Goal: Information Seeking & Learning: Learn about a topic

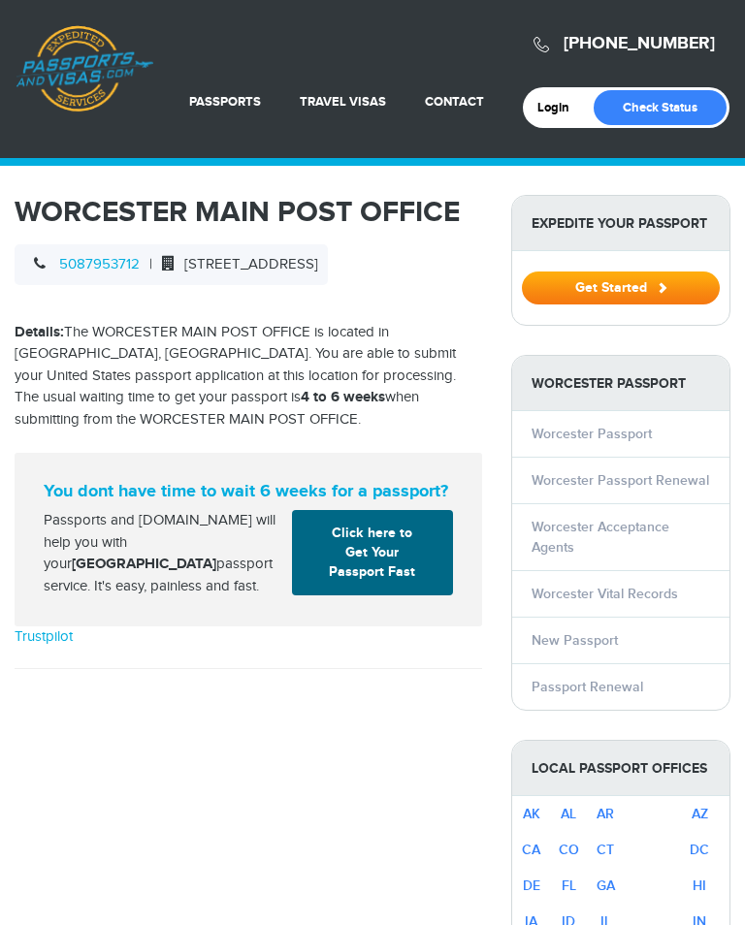
select select "**********"
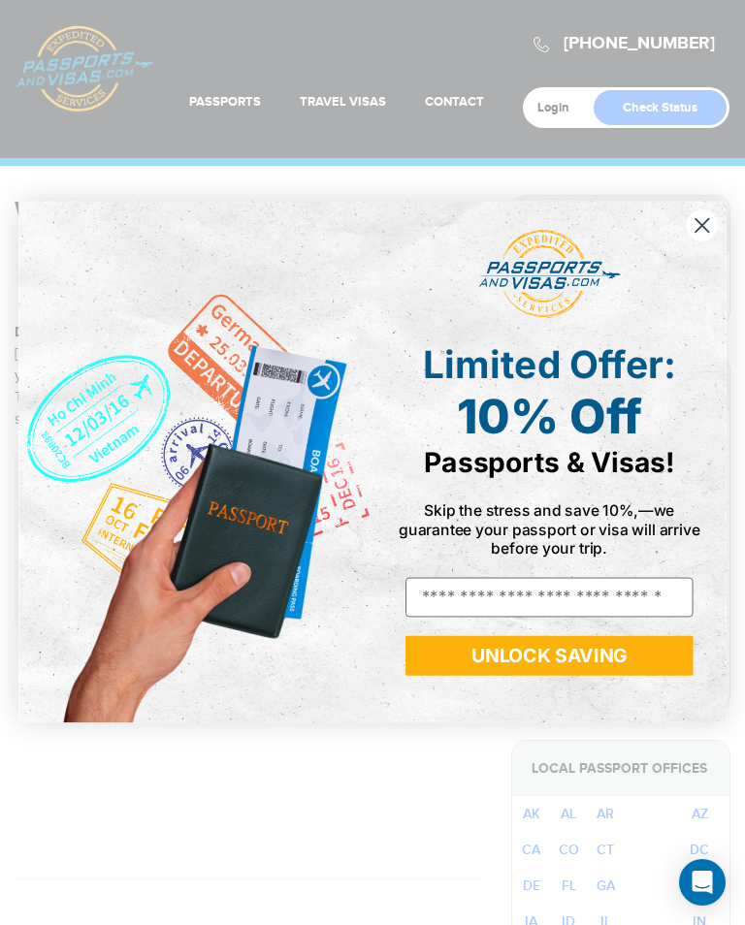
click at [698, 217] on circle "Close dialog" at bounding box center [702, 225] width 31 height 31
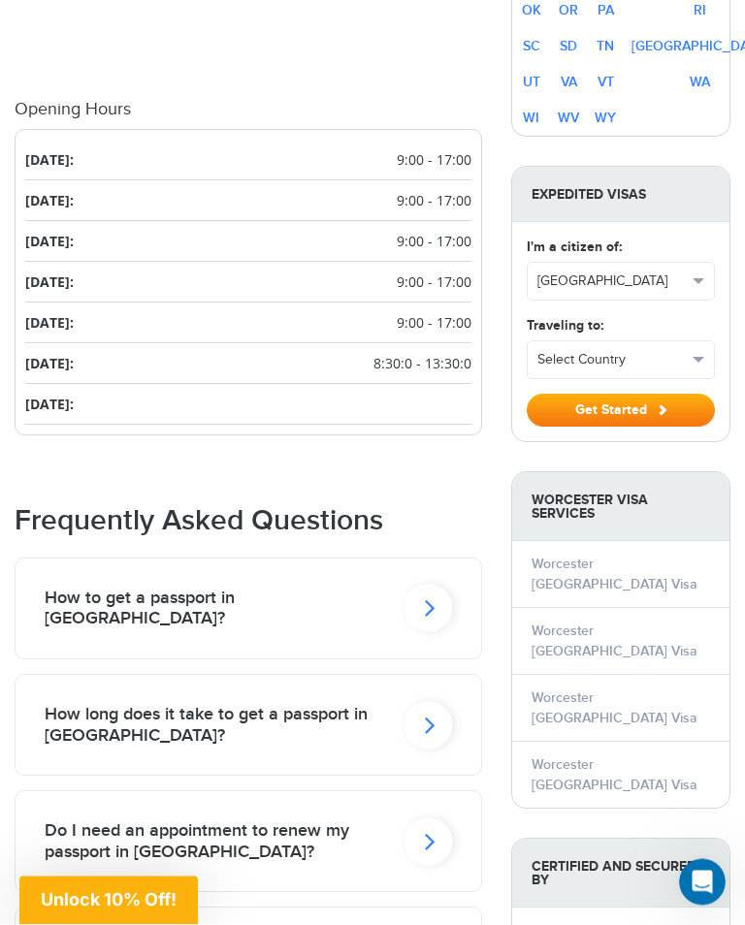
scroll to position [1127, 0]
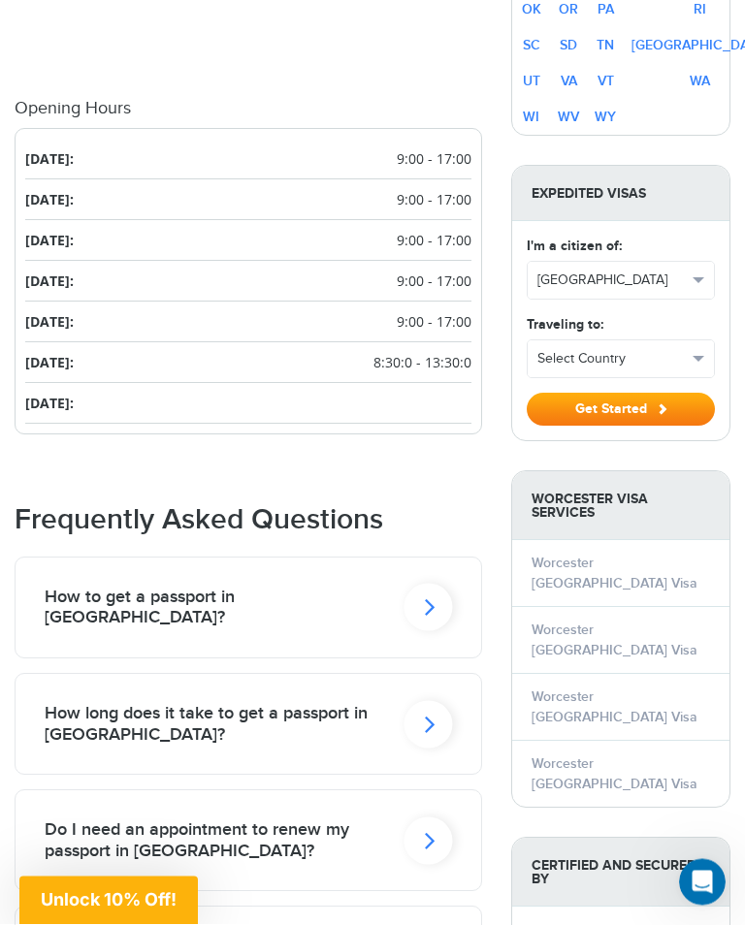
click at [429, 622] on icon at bounding box center [428, 609] width 48 height 48
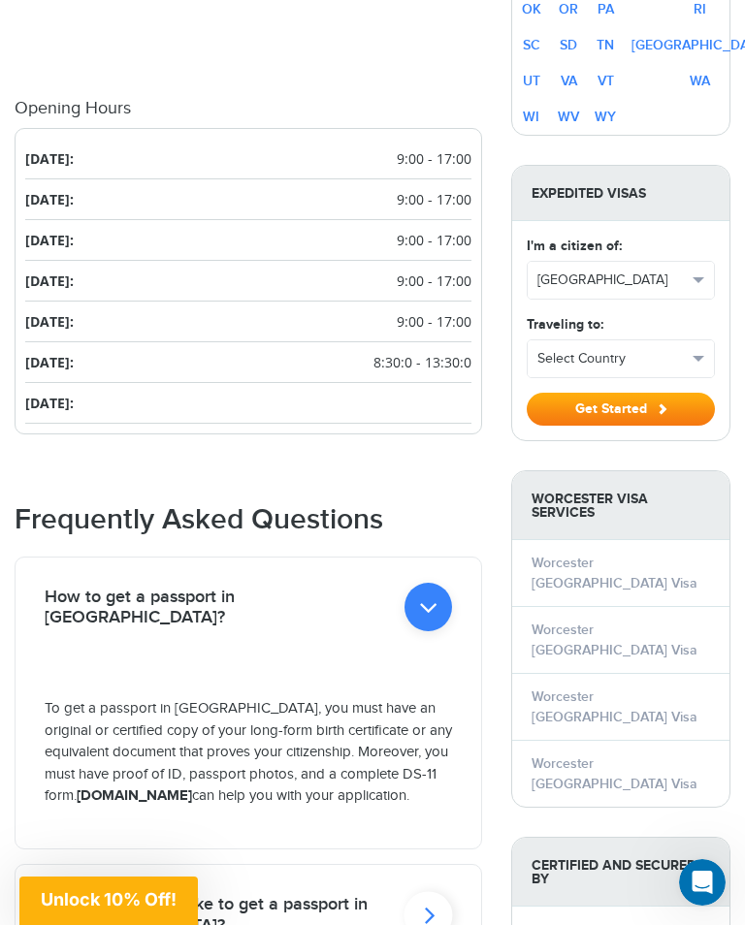
click at [343, 783] on p "To get a passport in Worcester, you must have an original or certified copy of …" at bounding box center [248, 753] width 407 height 110
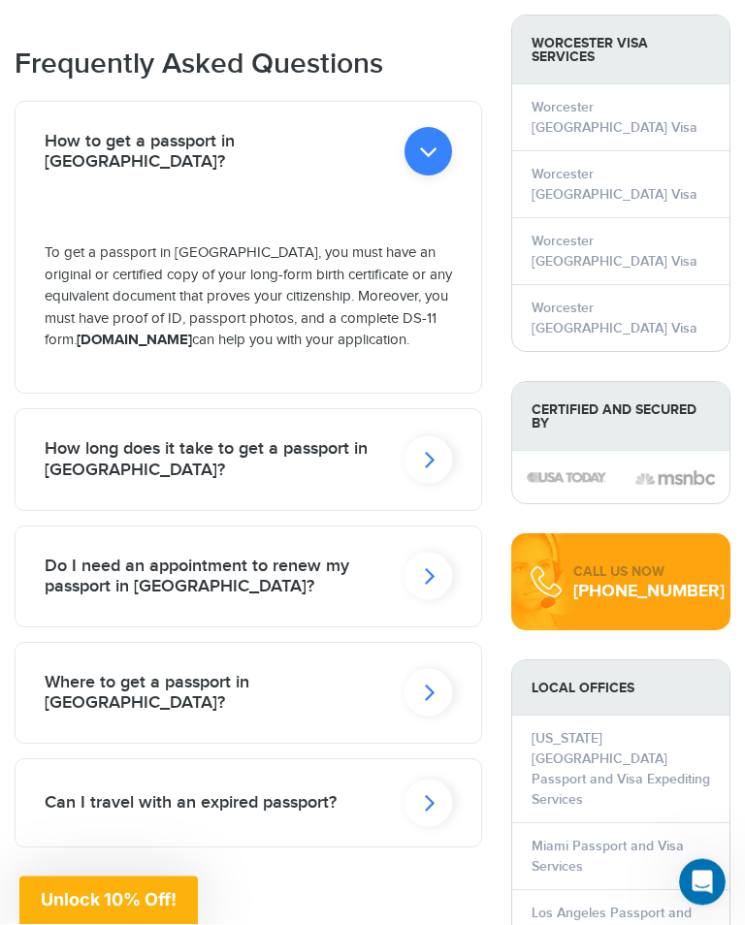
scroll to position [1585, 0]
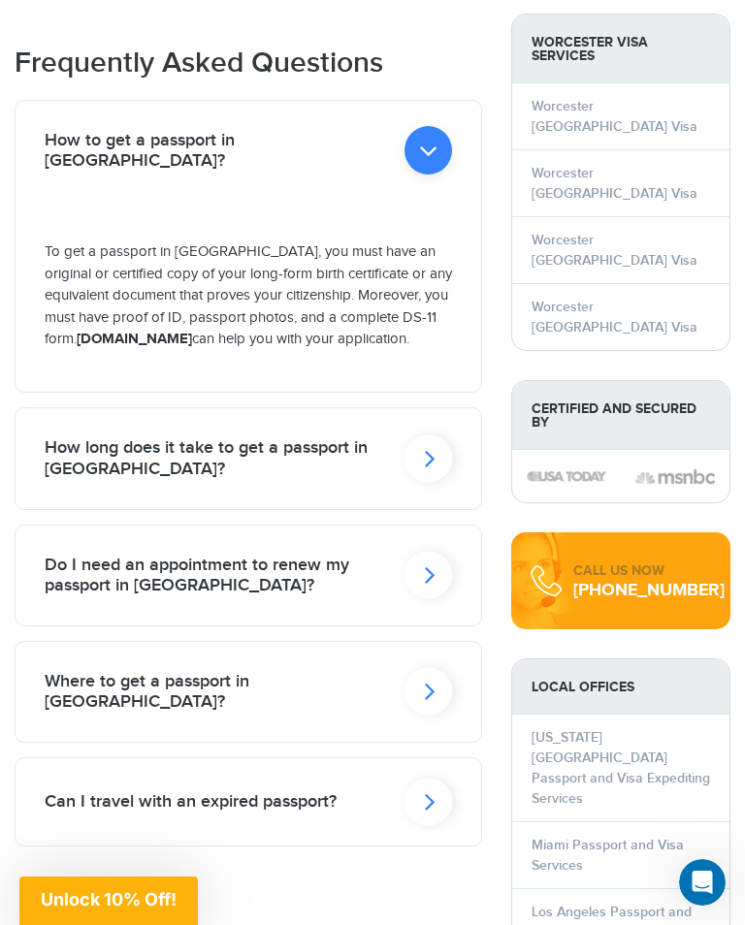
click at [430, 599] on icon at bounding box center [428, 576] width 48 height 48
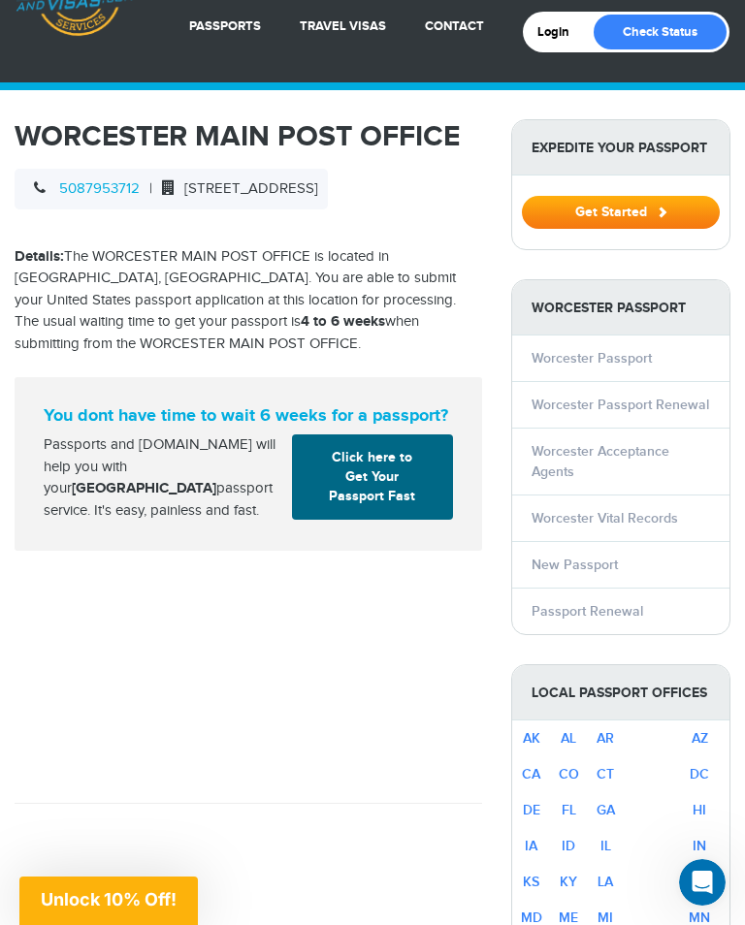
scroll to position [0, 0]
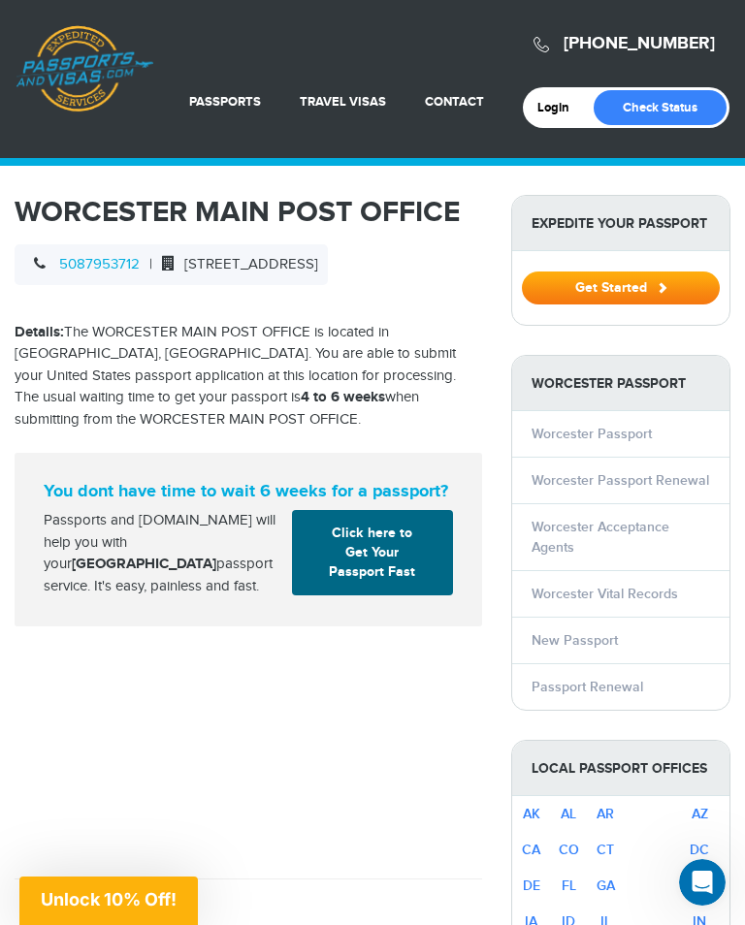
click at [602, 642] on link "New Passport" at bounding box center [574, 640] width 86 height 16
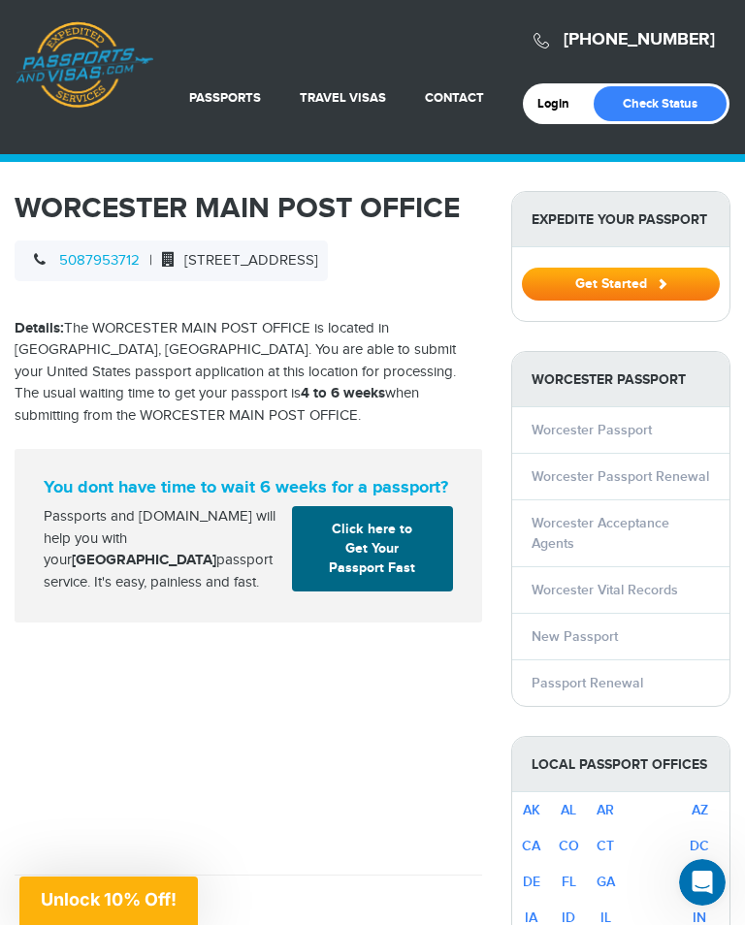
click at [204, 190] on link "New Passport" at bounding box center [186, 191] width 187 height 48
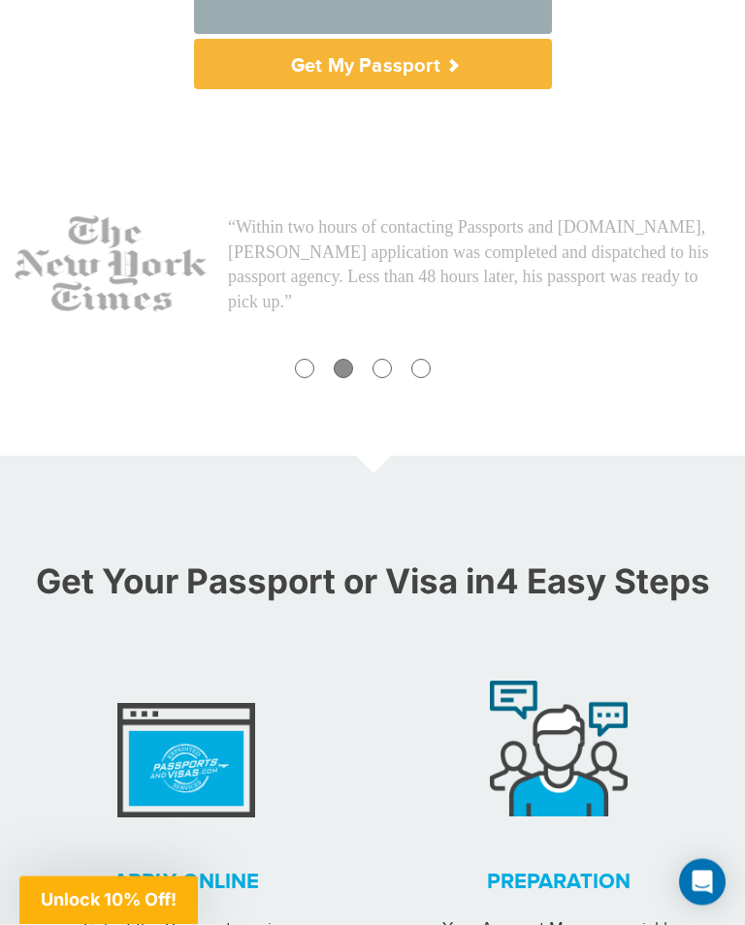
scroll to position [1973, 0]
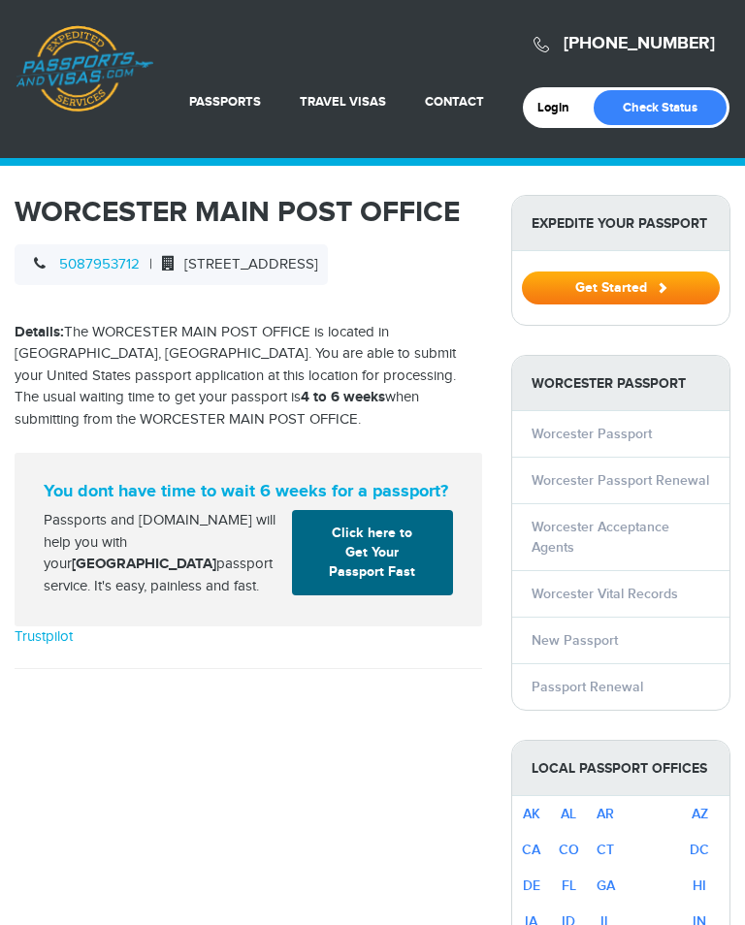
select select "**********"
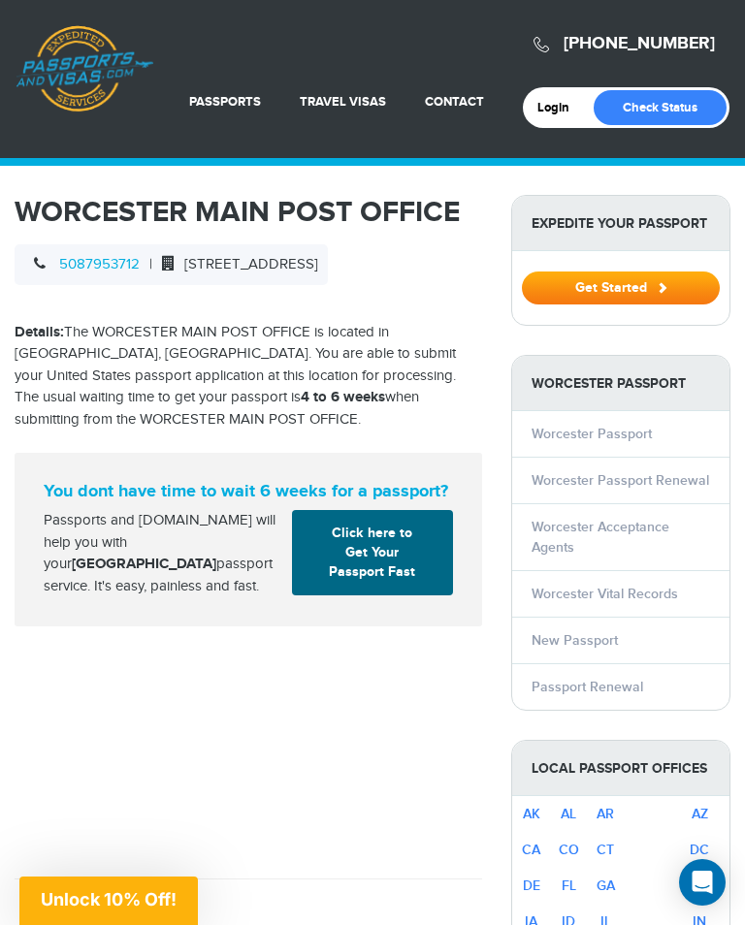
click at [175, 194] on link "New Passport" at bounding box center [186, 195] width 187 height 48
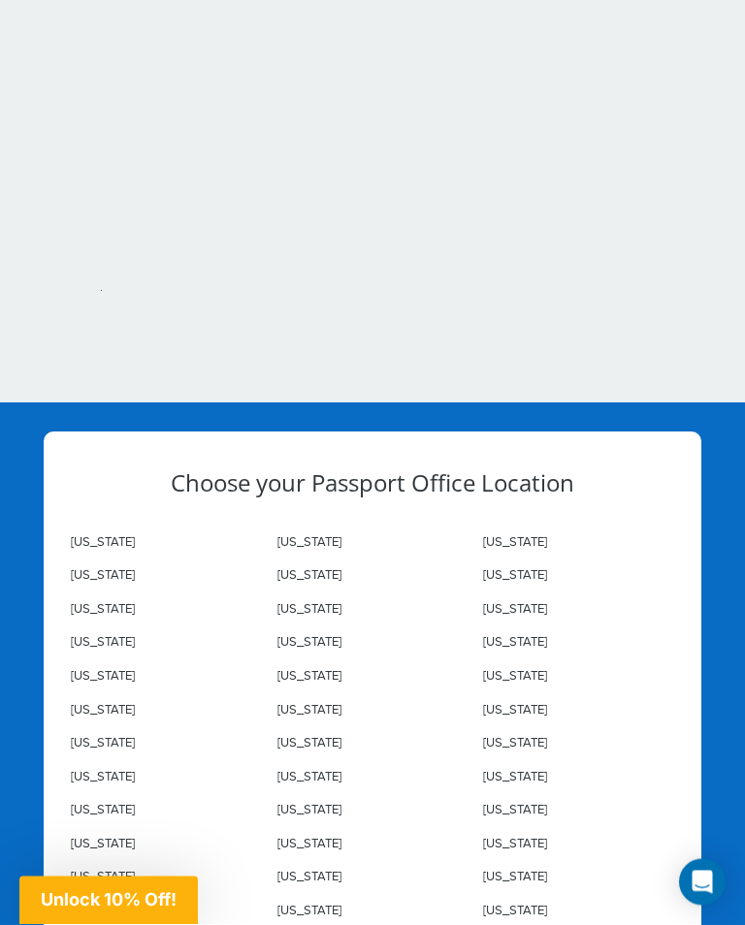
scroll to position [6904, 0]
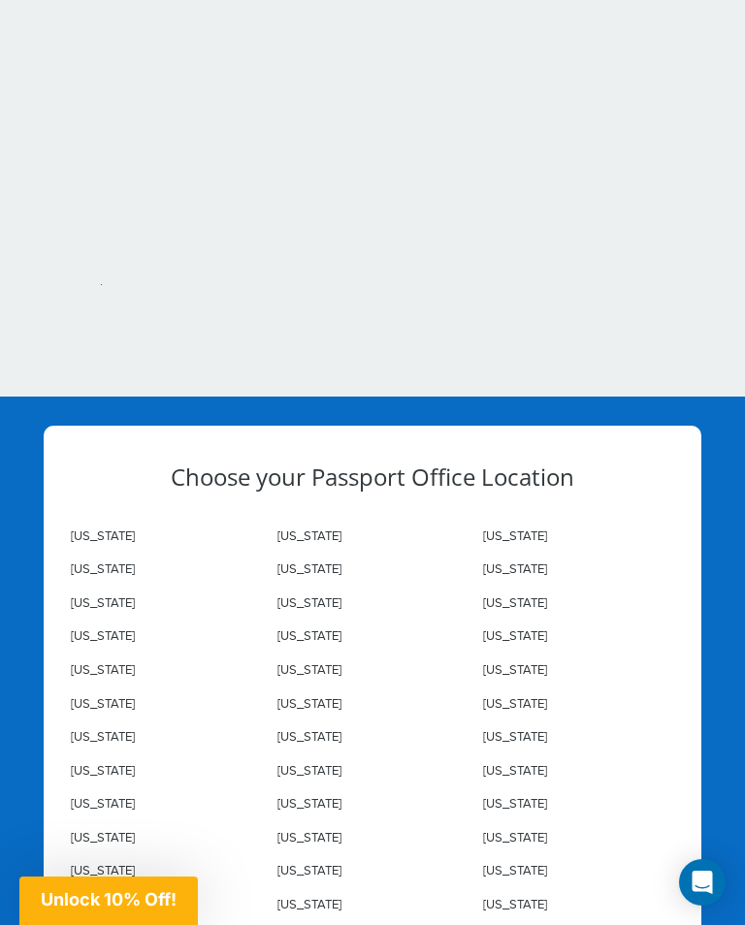
click at [547, 729] on link "[US_STATE]" at bounding box center [515, 737] width 64 height 16
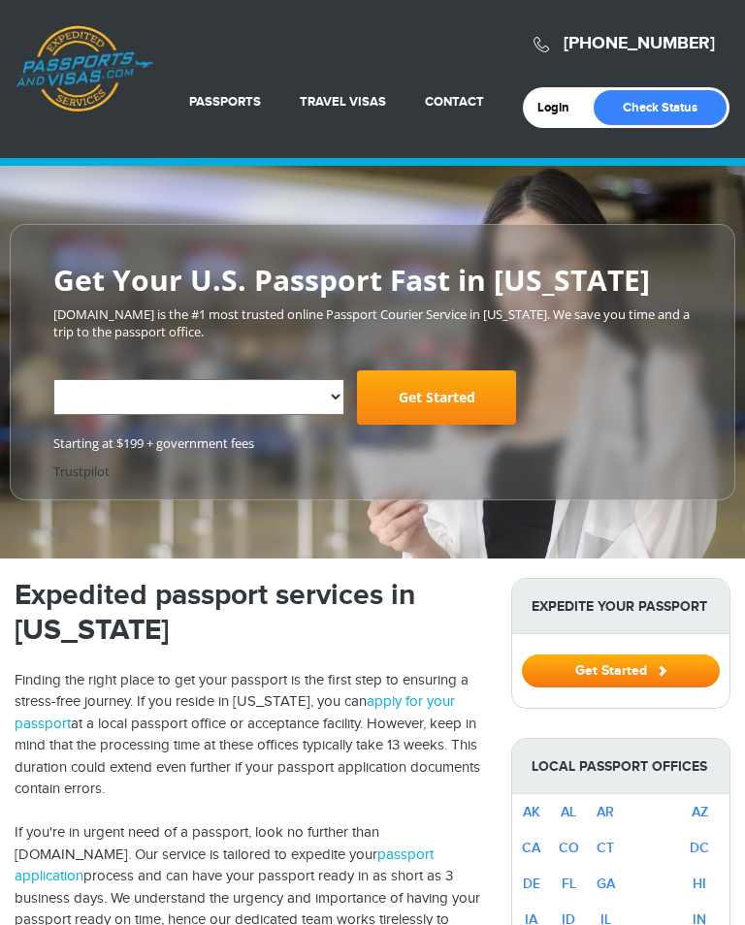
select select "**********"
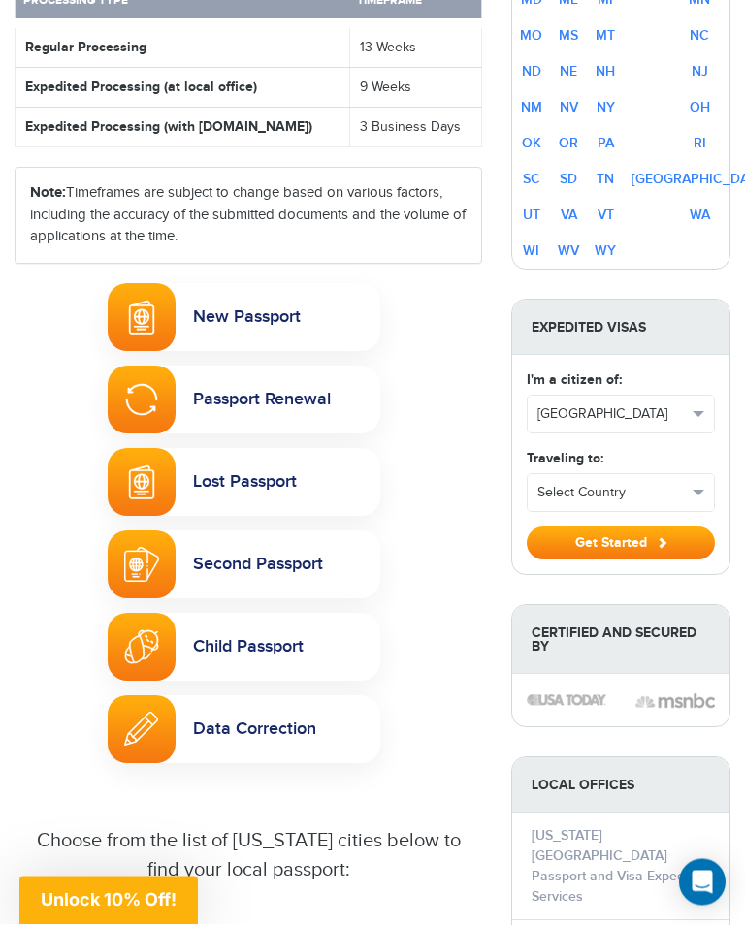
scroll to position [1099, 0]
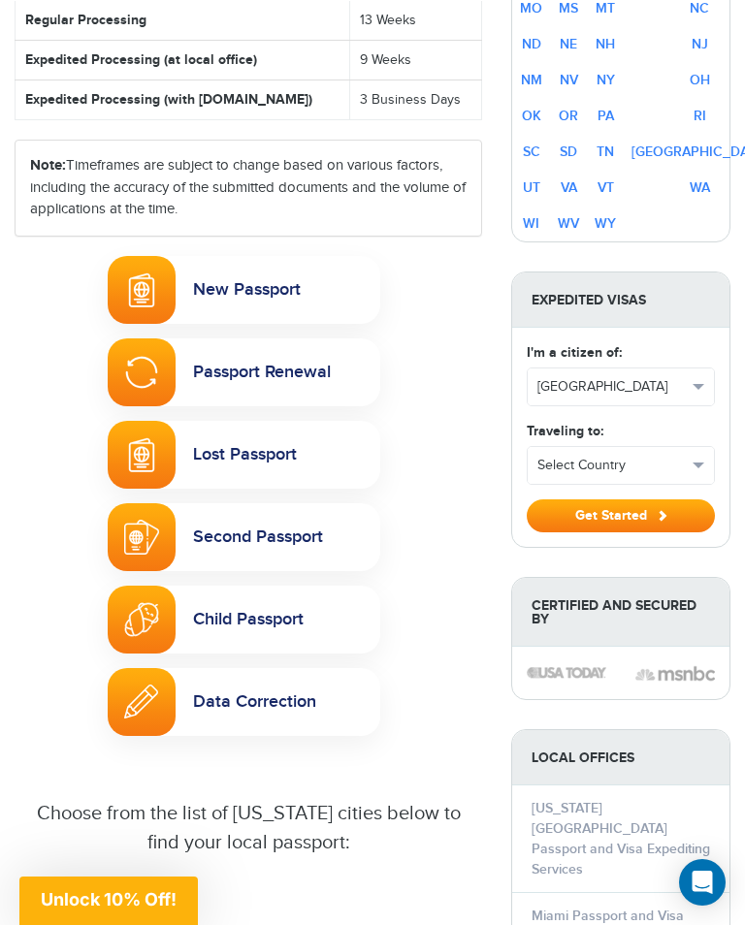
click at [279, 313] on link "New Passport" at bounding box center [244, 290] width 273 height 68
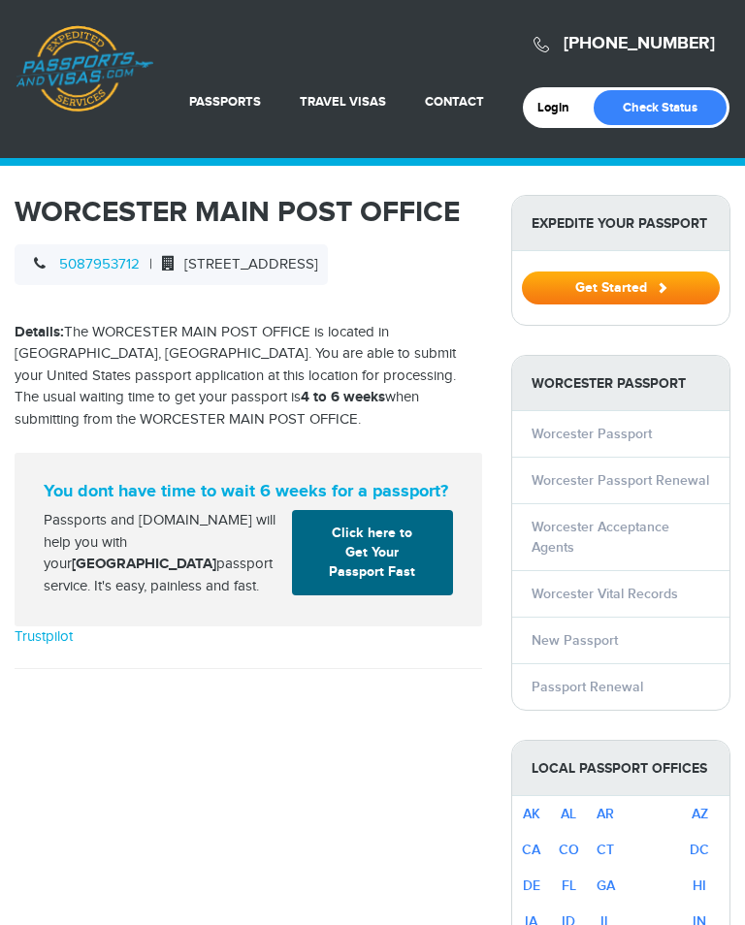
select select "**********"
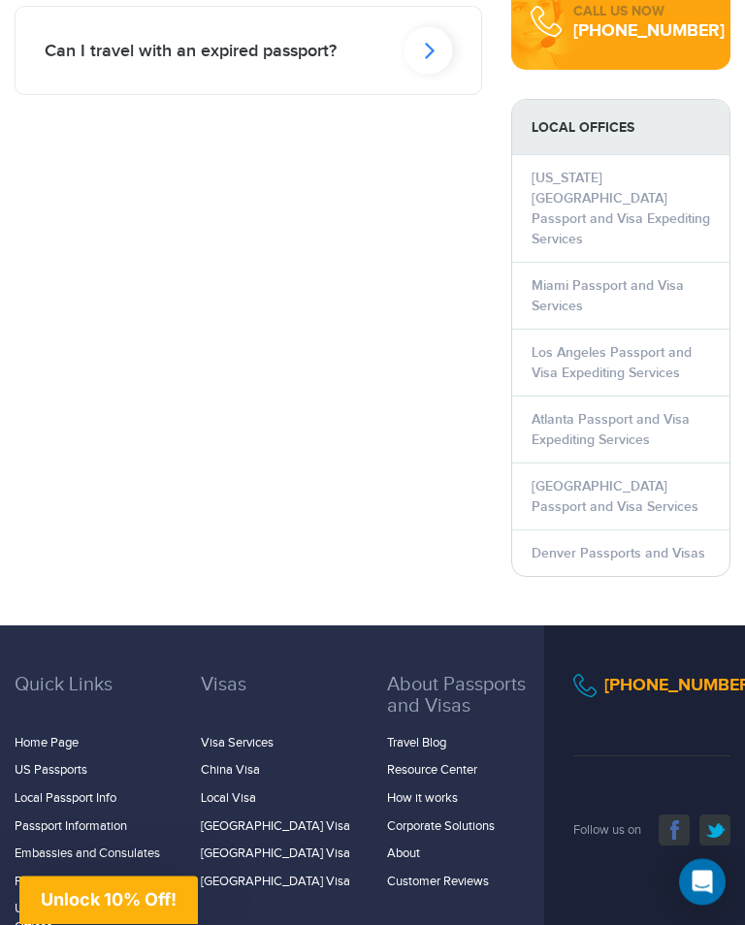
scroll to position [2145, 0]
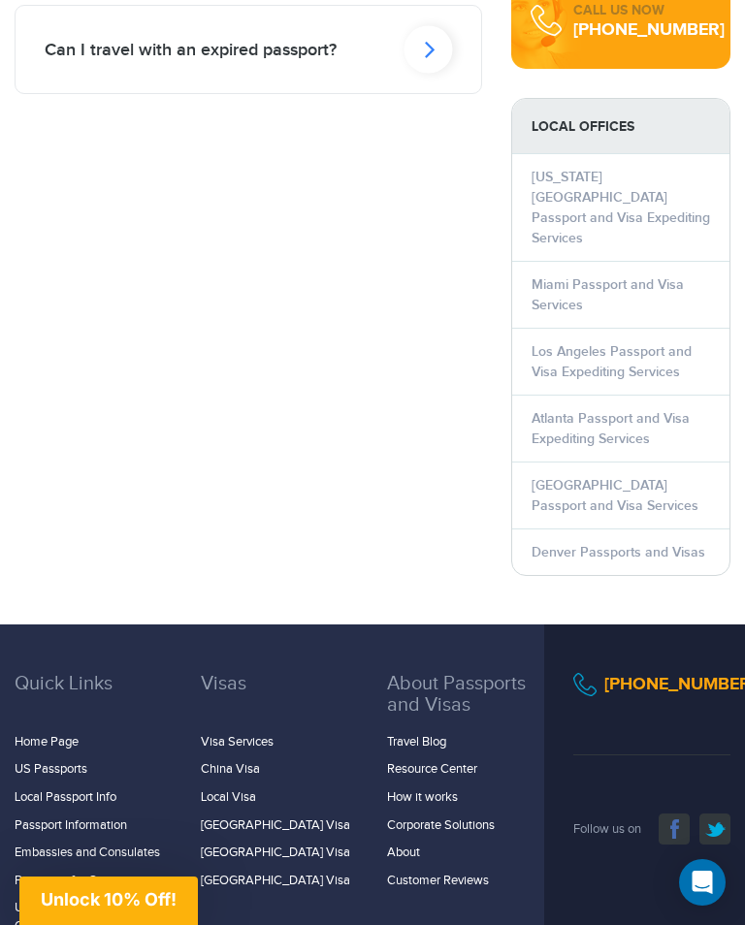
click at [81, 761] on link "US Passports" at bounding box center [51, 769] width 73 height 16
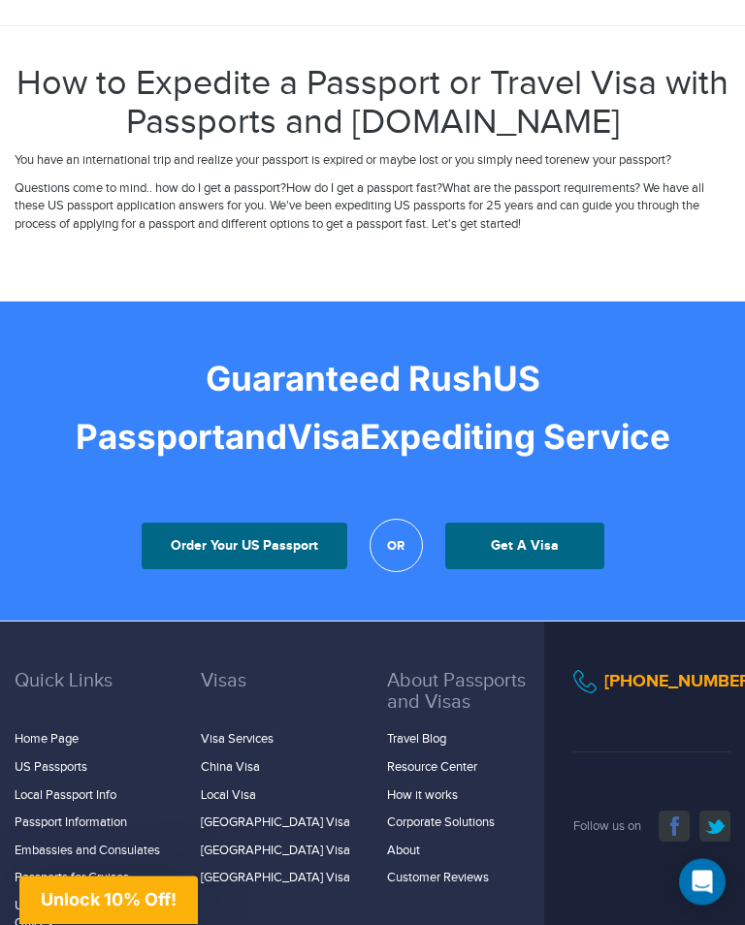
scroll to position [4388, 0]
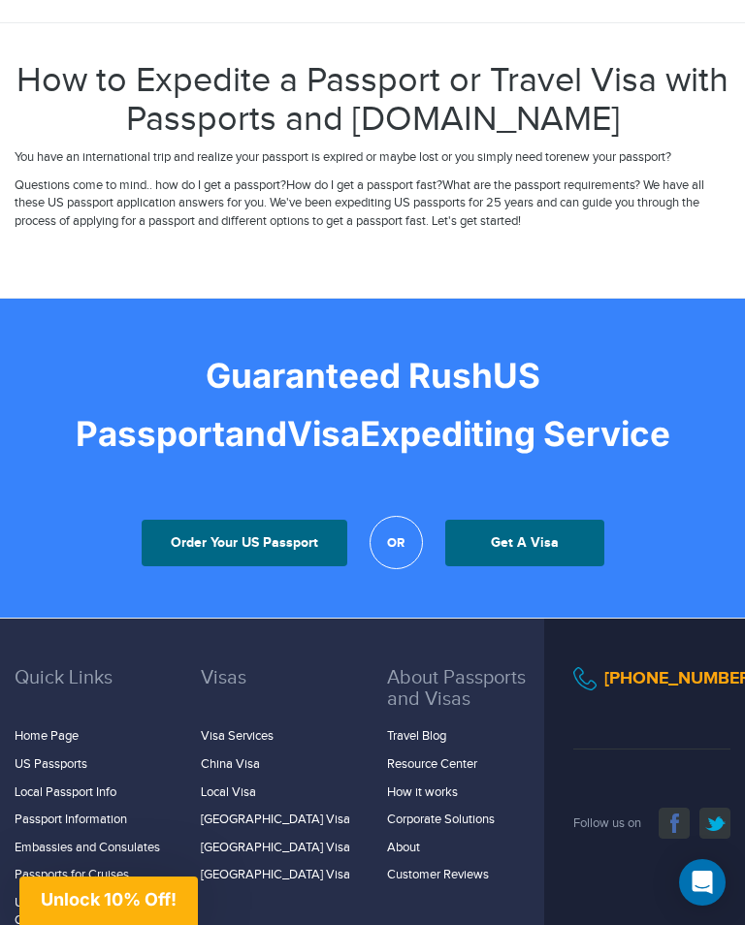
click at [71, 728] on link "Home Page" at bounding box center [47, 736] width 64 height 16
